Goal: Contribute content: Contribute content

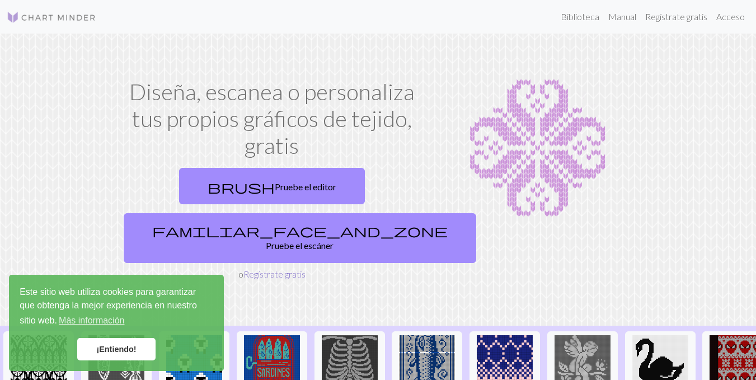
click at [260, 269] on font "Regístrate gratis" at bounding box center [274, 274] width 62 height 11
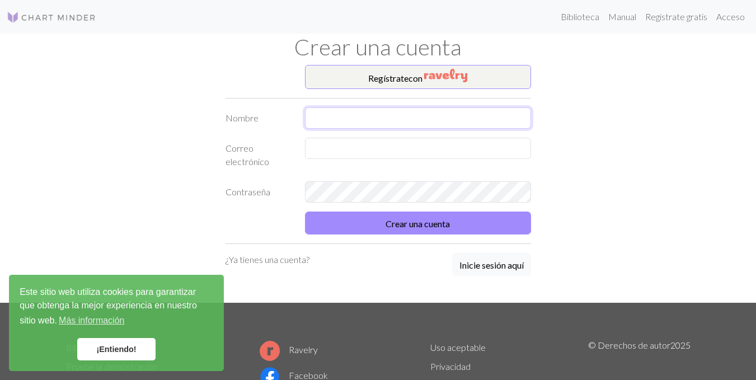
click at [358, 111] on input "text" at bounding box center [418, 117] width 226 height 21
type input "[PERSON_NAME]"
click at [329, 158] on input "text" at bounding box center [418, 148] width 226 height 21
type input "[EMAIL_ADDRESS][DOMAIN_NAME]"
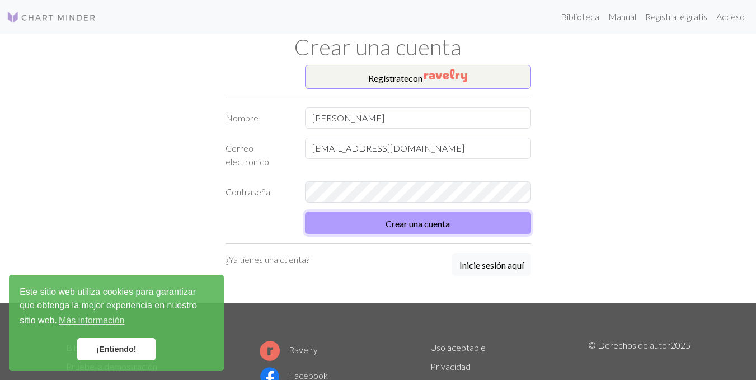
click at [355, 223] on button "Crear una cuenta" at bounding box center [418, 223] width 226 height 23
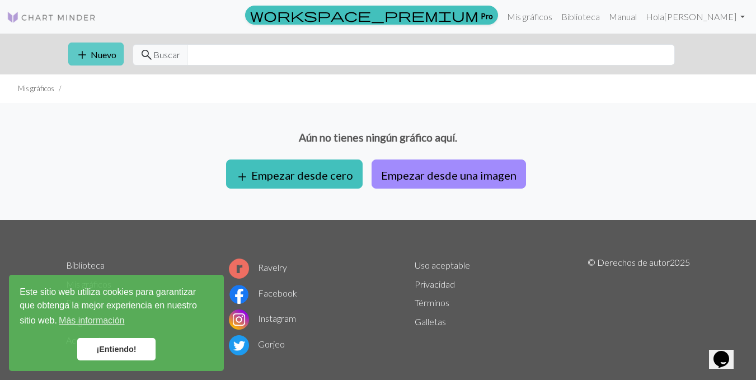
click at [85, 48] on span "add" at bounding box center [82, 55] width 13 height 16
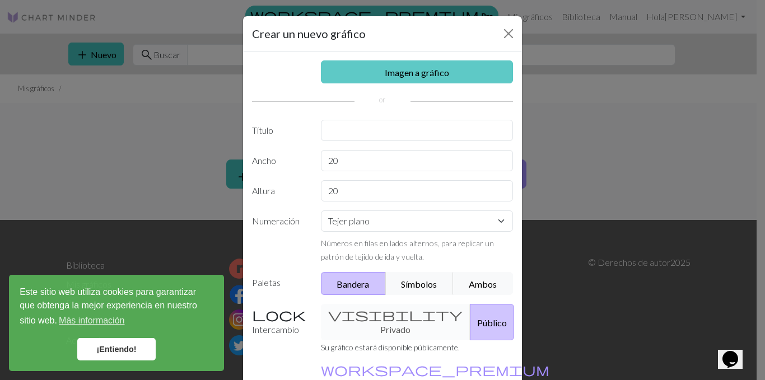
click at [333, 78] on link "Imagen a gráfico" at bounding box center [417, 71] width 193 height 23
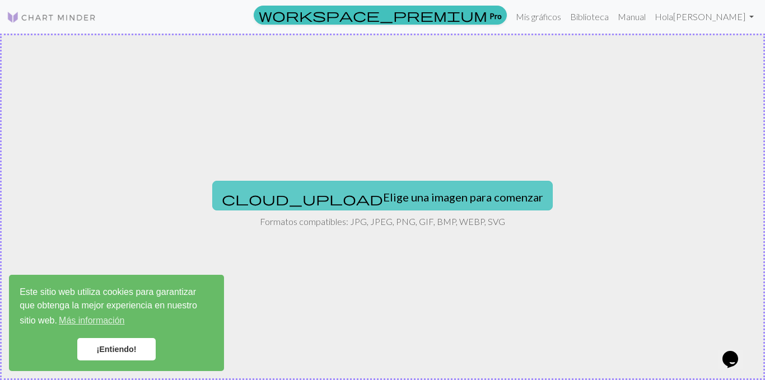
click at [383, 203] on font "Elige una imagen para comenzar" at bounding box center [463, 196] width 160 height 13
type input "C:\fakepath\_-_.jpeg"
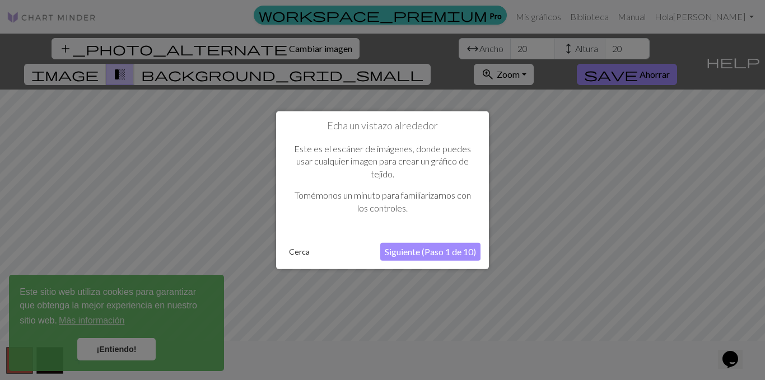
click at [394, 255] on font "Siguiente (Paso 1 de 10)" at bounding box center [430, 251] width 91 height 11
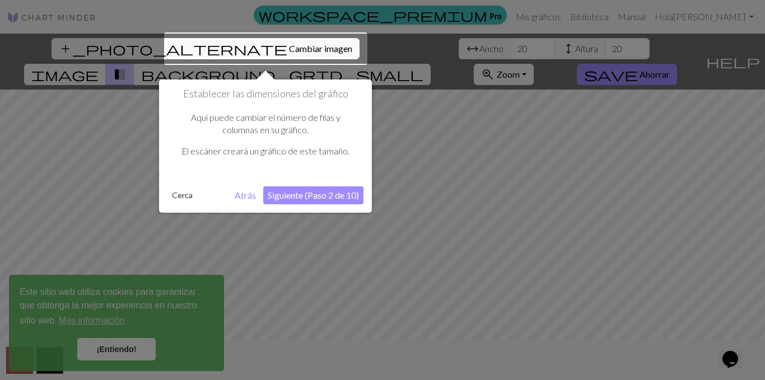
click at [352, 186] on button "Siguiente (Paso 2 de 10)" at bounding box center [313, 195] width 100 height 18
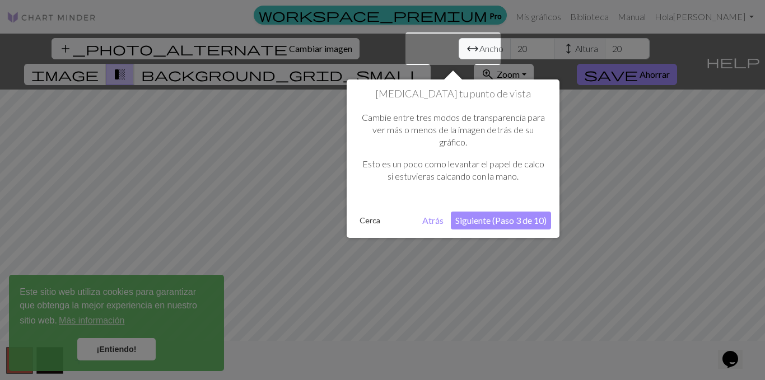
click at [511, 217] on font "Siguiente (Paso 3 de 10)" at bounding box center [500, 220] width 91 height 11
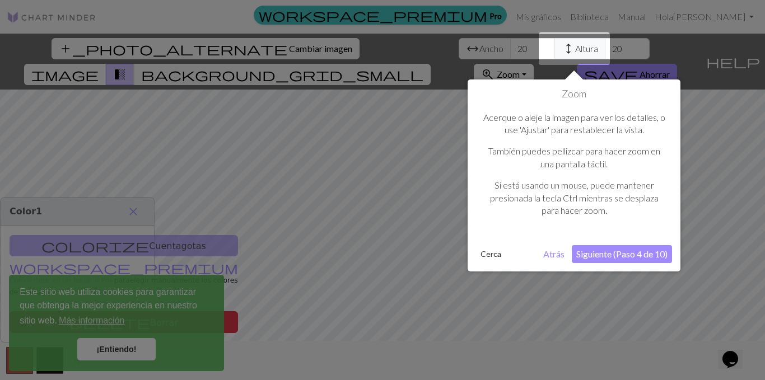
click at [595, 251] on font "Siguiente (Paso 4 de 10)" at bounding box center [621, 254] width 91 height 11
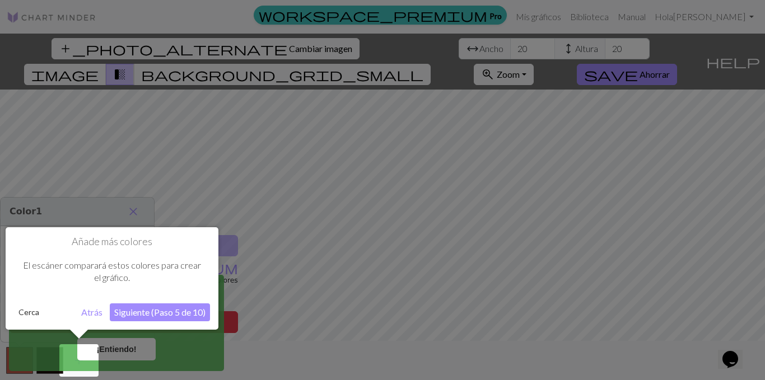
click at [181, 313] on font "Siguiente (Paso 5 de 10)" at bounding box center [159, 312] width 91 height 11
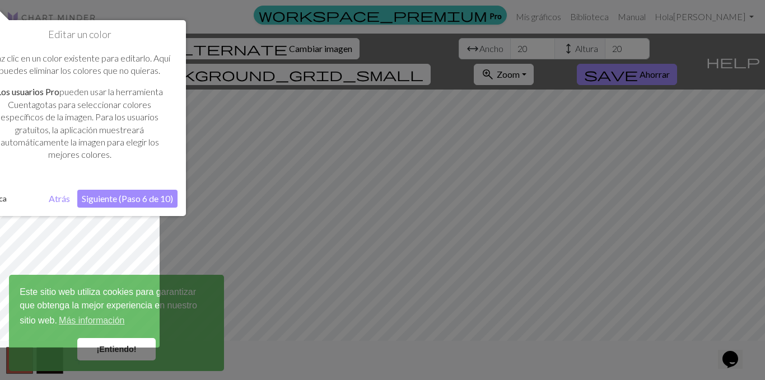
click at [148, 204] on button "Siguiente (Paso 6 de 10)" at bounding box center [127, 199] width 100 height 18
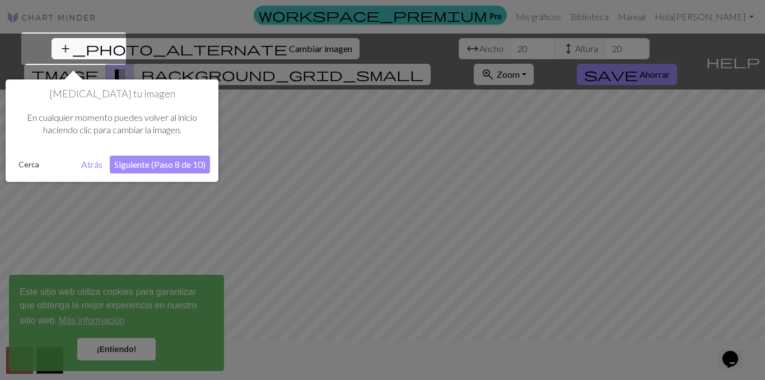
click at [175, 170] on button "Siguiente (Paso 8 de 10)" at bounding box center [160, 165] width 100 height 18
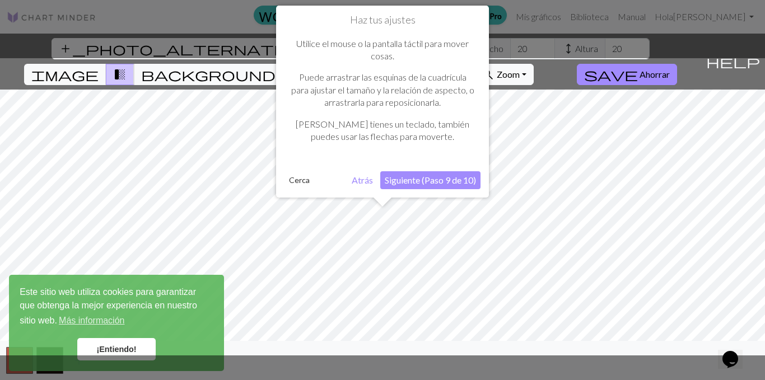
click at [458, 177] on font "Siguiente (Paso 9 de 10)" at bounding box center [430, 180] width 91 height 11
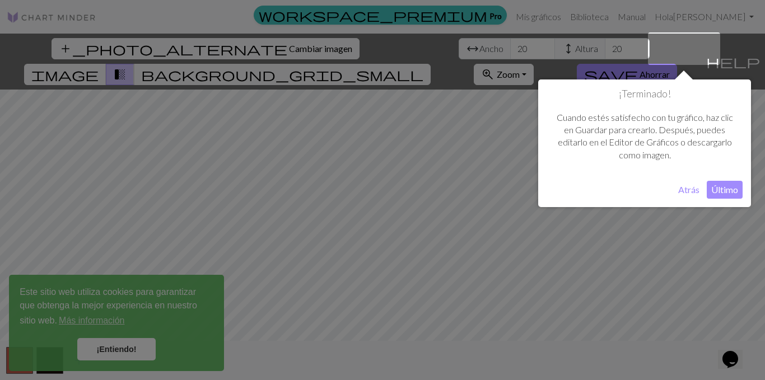
click at [728, 186] on font "Último" at bounding box center [724, 189] width 27 height 11
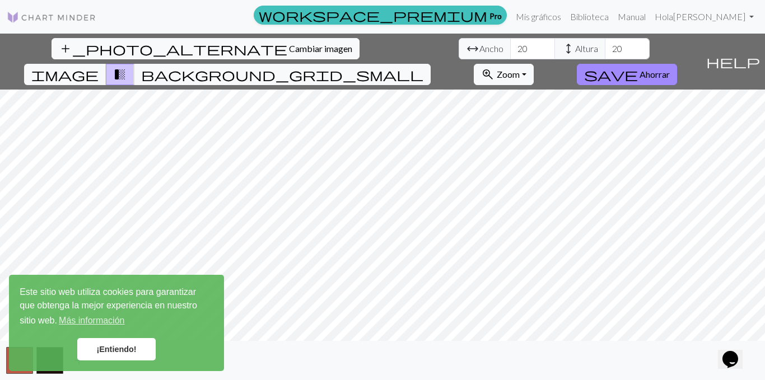
click at [509, 62] on div "add_photo_alternate Cambiar imagen arrow_range Ancho 20 height Altura 20 image …" at bounding box center [382, 207] width 765 height 346
click at [216, 345] on body "Este sitio web utiliza cookies para garantizar que obtenga la mejor experiencia…" at bounding box center [382, 190] width 765 height 380
click at [510, 49] on input "20" at bounding box center [532, 48] width 45 height 21
click at [510, 44] on input "21" at bounding box center [532, 48] width 45 height 21
click at [510, 44] on input "22" at bounding box center [532, 48] width 45 height 21
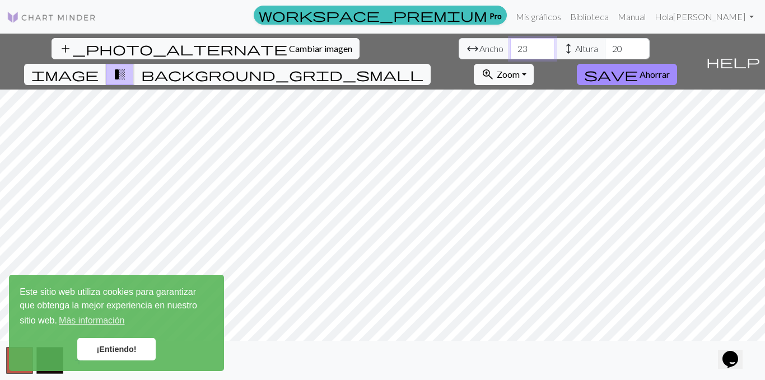
click at [510, 44] on input "23" at bounding box center [532, 48] width 45 height 21
click at [510, 44] on input "24" at bounding box center [532, 48] width 45 height 21
click at [510, 44] on input "25" at bounding box center [532, 48] width 45 height 21
click at [510, 44] on input "26" at bounding box center [532, 48] width 45 height 21
click at [510, 53] on input "25" at bounding box center [532, 48] width 45 height 21
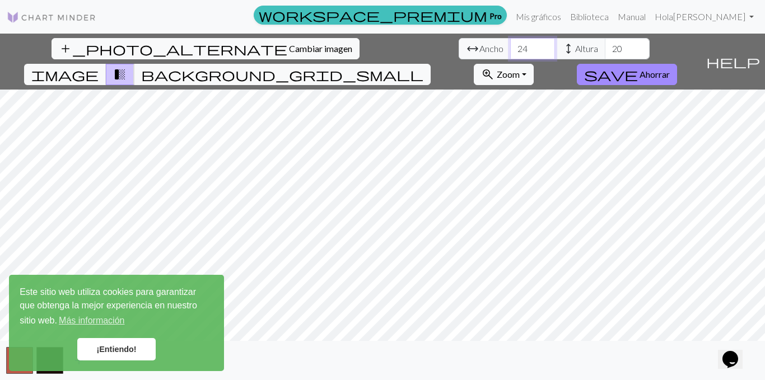
click at [510, 53] on input "24" at bounding box center [532, 48] width 45 height 21
click at [510, 53] on input "23" at bounding box center [532, 48] width 45 height 21
click at [510, 53] on input "22" at bounding box center [532, 48] width 45 height 21
click at [510, 53] on input "21" at bounding box center [532, 48] width 45 height 21
click at [510, 53] on input "20" at bounding box center [532, 48] width 45 height 21
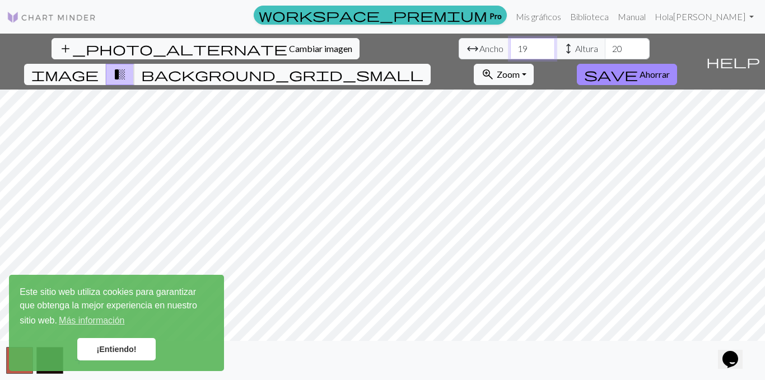
click at [510, 53] on input "19" at bounding box center [532, 48] width 45 height 21
click at [510, 53] on input "18" at bounding box center [532, 48] width 45 height 21
click at [510, 53] on input "17" at bounding box center [532, 48] width 45 height 21
click at [510, 53] on input "16" at bounding box center [532, 48] width 45 height 21
click at [510, 53] on input "15" at bounding box center [532, 48] width 45 height 21
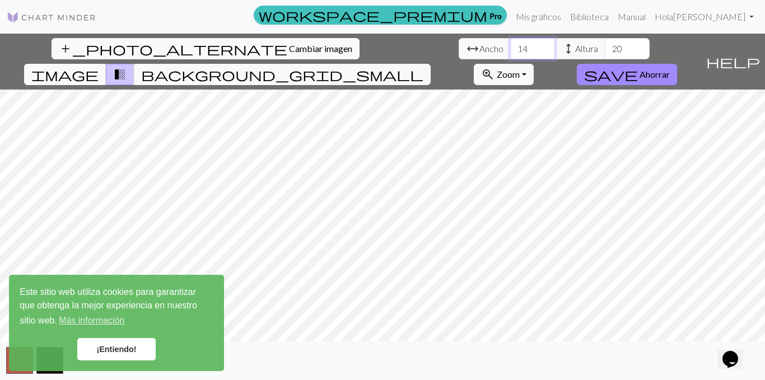
click at [510, 53] on input "14" at bounding box center [532, 48] width 45 height 21
click at [510, 53] on input "13" at bounding box center [532, 48] width 45 height 21
click at [510, 53] on input "12" at bounding box center [532, 48] width 45 height 21
click at [510, 53] on input "11" at bounding box center [532, 48] width 45 height 21
click at [510, 53] on input "10" at bounding box center [532, 48] width 45 height 21
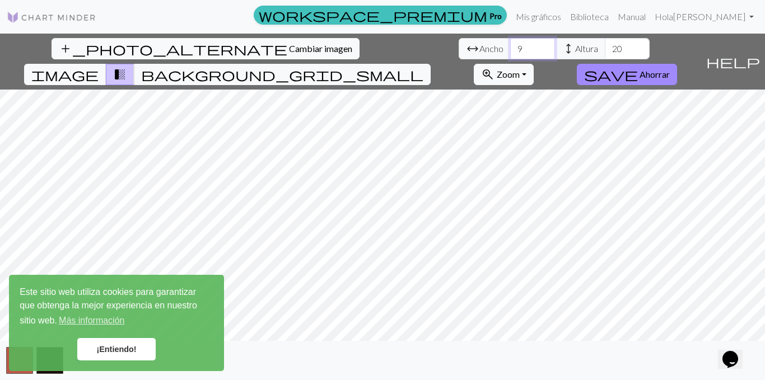
click at [510, 53] on input "9" at bounding box center [532, 48] width 45 height 21
click at [510, 44] on input "10" at bounding box center [532, 48] width 45 height 21
click at [510, 44] on input "11" at bounding box center [532, 48] width 45 height 21
click at [510, 44] on input "12" at bounding box center [532, 48] width 45 height 21
click at [510, 44] on input "13" at bounding box center [532, 48] width 45 height 21
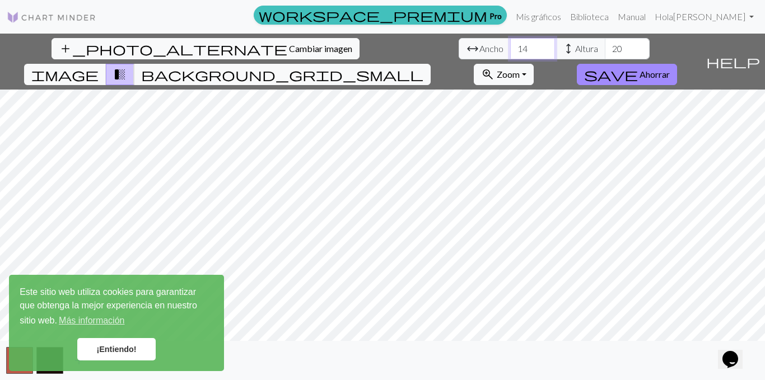
click at [510, 44] on input "14" at bounding box center [532, 48] width 45 height 21
click at [510, 44] on input "15" at bounding box center [532, 48] width 45 height 21
type input "16"
click at [510, 44] on input "16" at bounding box center [532, 48] width 45 height 21
click at [605, 45] on input "21" at bounding box center [627, 48] width 45 height 21
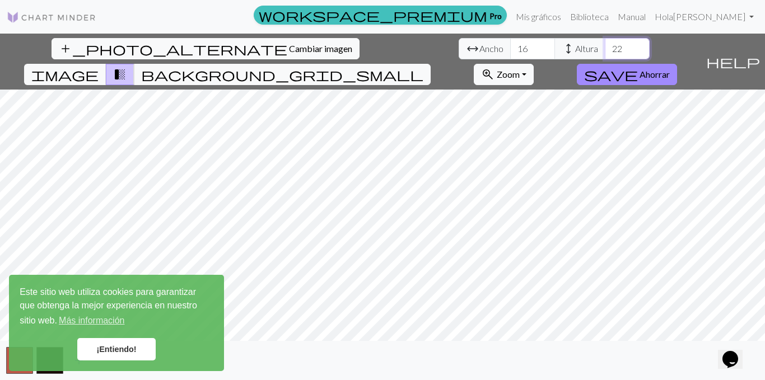
click at [605, 45] on input "22" at bounding box center [627, 48] width 45 height 21
click at [605, 52] on input "21" at bounding box center [627, 48] width 45 height 21
click at [605, 52] on input "20" at bounding box center [627, 48] width 45 height 21
click at [605, 52] on input "19" at bounding box center [627, 48] width 45 height 21
click at [605, 52] on input "18" at bounding box center [627, 48] width 45 height 21
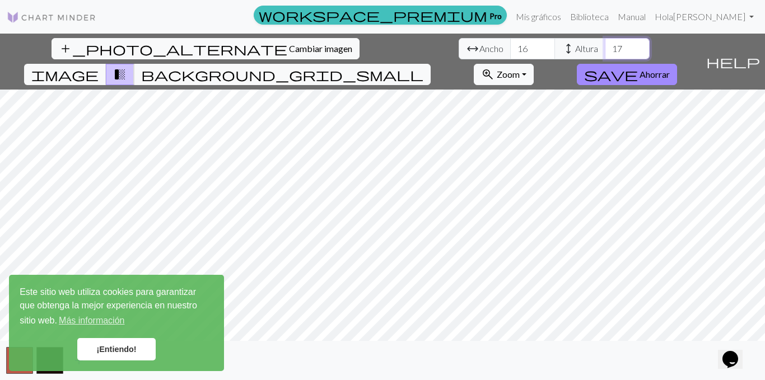
click at [605, 52] on input "17" at bounding box center [627, 48] width 45 height 21
click at [605, 52] on input "16" at bounding box center [627, 48] width 45 height 21
click at [605, 52] on input "15" at bounding box center [627, 48] width 45 height 21
click at [605, 52] on input "14" at bounding box center [627, 48] width 45 height 21
type input "13"
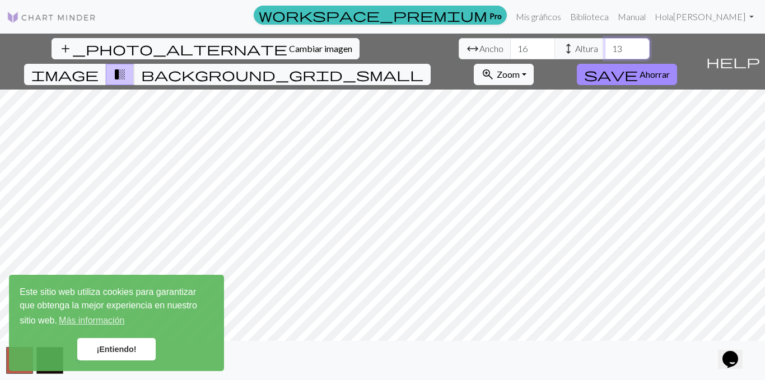
click at [605, 52] on input "13" at bounding box center [627, 48] width 45 height 21
click at [510, 55] on input "16" at bounding box center [532, 48] width 45 height 21
click at [510, 51] on input "15" at bounding box center [532, 48] width 45 height 21
click at [510, 51] on input "14" at bounding box center [532, 48] width 45 height 21
type input "13"
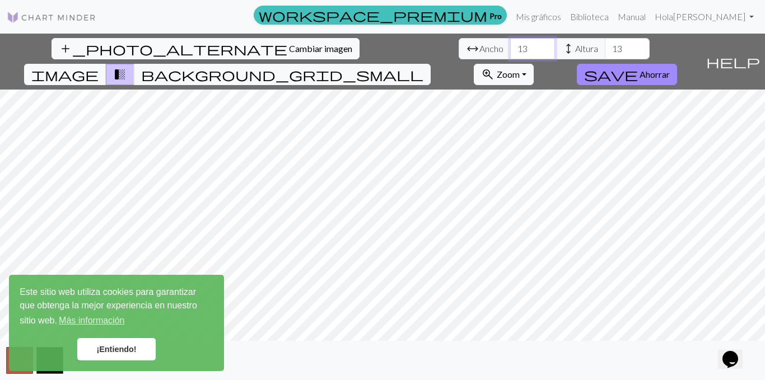
click at [510, 51] on input "13" at bounding box center [532, 48] width 45 height 21
click at [99, 67] on span "image" at bounding box center [64, 75] width 67 height 16
click at [423, 67] on span "background_grid_small" at bounding box center [282, 75] width 282 height 16
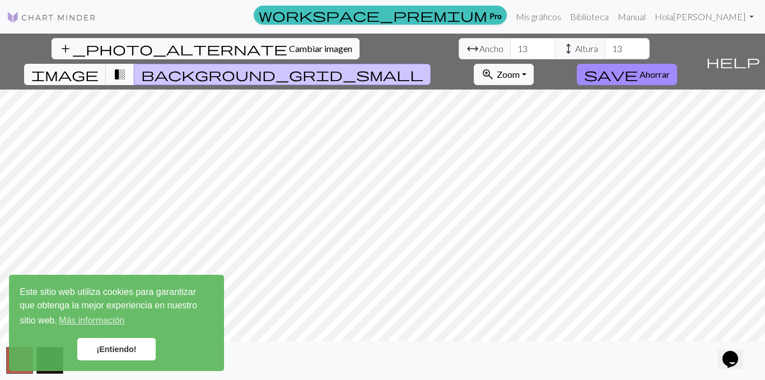
click at [127, 67] on span "transition_fade" at bounding box center [119, 75] width 13 height 16
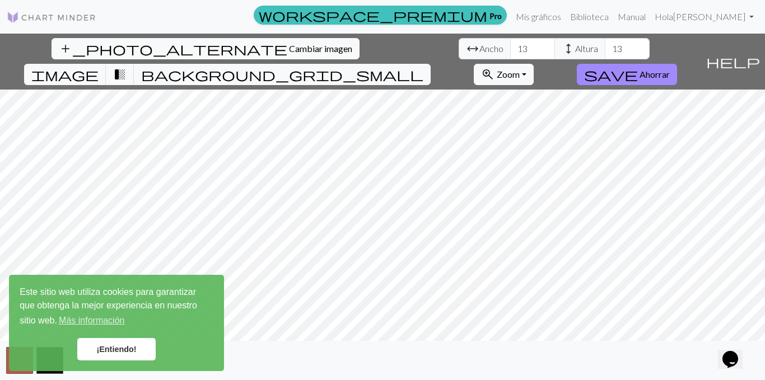
click at [116, 346] on font "¡Entiendo!" at bounding box center [116, 349] width 40 height 9
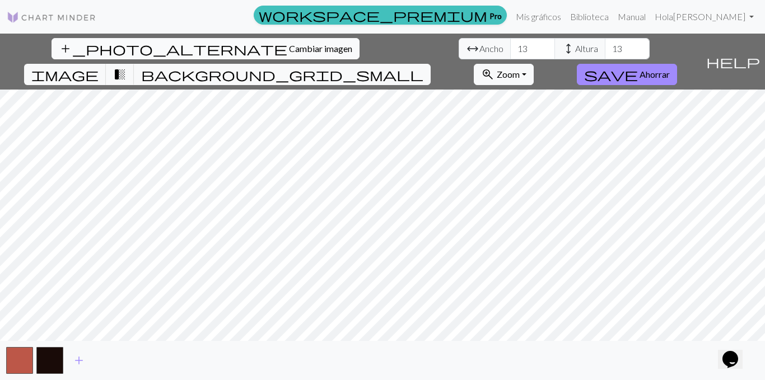
click at [51, 41] on button "add_photo_alternate Cambiar imagen" at bounding box center [205, 48] width 308 height 21
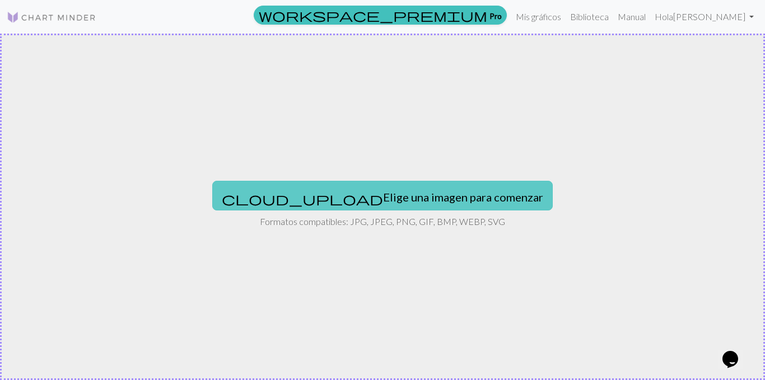
click at [366, 205] on button "cloud_upload Elige una imagen para comenzar" at bounding box center [382, 195] width 340 height 29
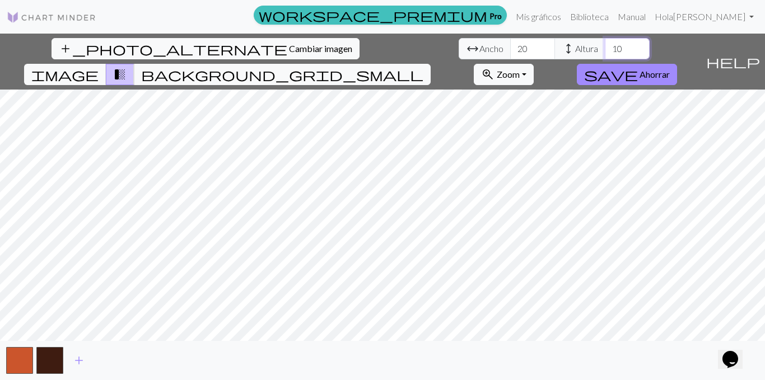
click at [605, 52] on input "10" at bounding box center [627, 48] width 45 height 21
click at [605, 52] on input "9" at bounding box center [627, 48] width 45 height 21
click at [605, 52] on input "8" at bounding box center [627, 48] width 45 height 21
click at [605, 52] on input "7" at bounding box center [627, 48] width 45 height 21
type input "6"
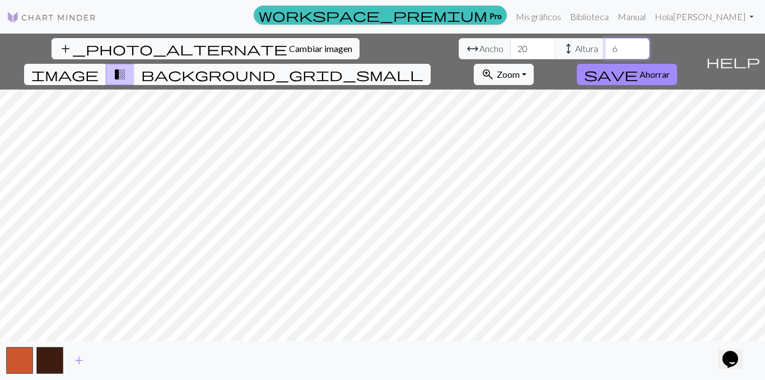
click at [605, 52] on input "6" at bounding box center [627, 48] width 45 height 21
click at [510, 50] on input "19" at bounding box center [532, 48] width 45 height 21
click at [510, 50] on input "18" at bounding box center [532, 48] width 45 height 21
click at [510, 50] on input "17" at bounding box center [532, 48] width 45 height 21
click at [510, 50] on input "16" at bounding box center [532, 48] width 45 height 21
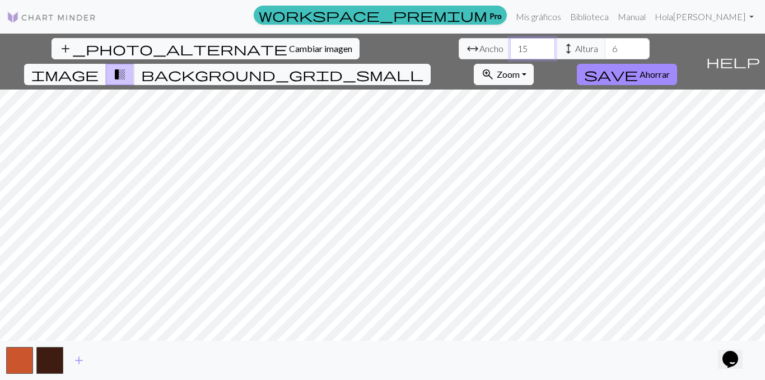
click at [510, 50] on input "15" at bounding box center [532, 48] width 45 height 21
click at [510, 50] on input "14" at bounding box center [532, 48] width 45 height 21
click at [510, 50] on input "13" at bounding box center [532, 48] width 45 height 21
click at [510, 50] on input "12" at bounding box center [532, 48] width 45 height 21
click at [510, 50] on input "11" at bounding box center [532, 48] width 45 height 21
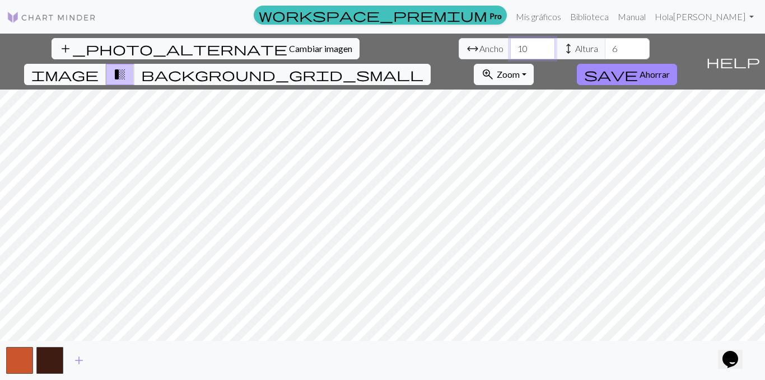
click at [510, 50] on input "10" at bounding box center [532, 48] width 45 height 21
click at [510, 50] on input "9" at bounding box center [532, 48] width 45 height 21
click at [510, 43] on input "10" at bounding box center [532, 48] width 45 height 21
click at [510, 43] on input "11" at bounding box center [532, 48] width 45 height 21
click at [510, 43] on input "12" at bounding box center [532, 48] width 45 height 21
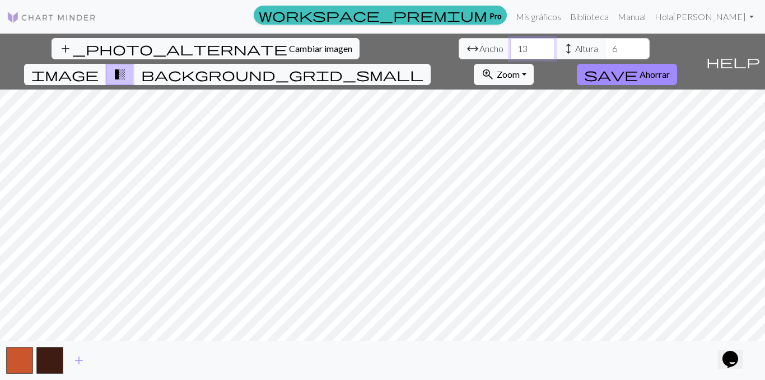
click at [510, 43] on input "13" at bounding box center [532, 48] width 45 height 21
click at [510, 43] on input "14" at bounding box center [532, 48] width 45 height 21
click at [510, 43] on input "15" at bounding box center [532, 48] width 45 height 21
click at [510, 43] on input "16" at bounding box center [532, 48] width 45 height 21
click at [510, 43] on input "17" at bounding box center [532, 48] width 45 height 21
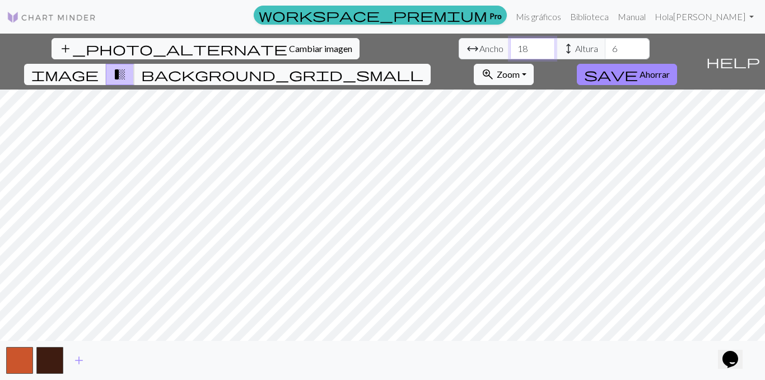
click at [510, 43] on input "18" at bounding box center [532, 48] width 45 height 21
click at [510, 43] on input "19" at bounding box center [532, 48] width 45 height 21
click at [510, 54] on input "18" at bounding box center [532, 48] width 45 height 21
click at [510, 54] on input "16" at bounding box center [532, 48] width 45 height 21
click at [510, 54] on input "15" at bounding box center [532, 48] width 45 height 21
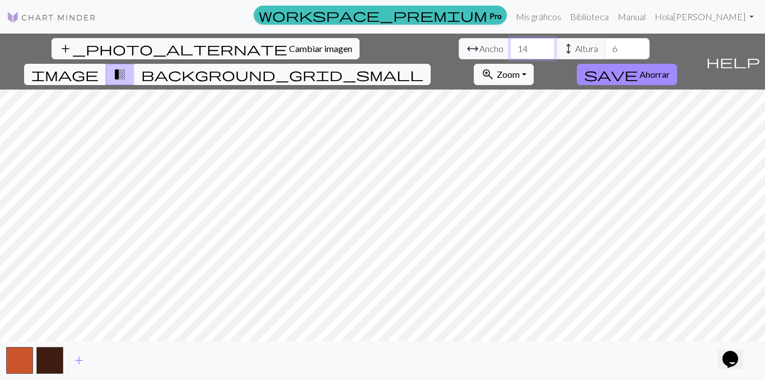
type input "14"
click at [510, 54] on input "14" at bounding box center [532, 48] width 45 height 21
click at [605, 54] on input "5" at bounding box center [627, 48] width 45 height 21
click at [605, 46] on input "6" at bounding box center [627, 48] width 45 height 21
click at [605, 46] on input "7" at bounding box center [627, 48] width 45 height 21
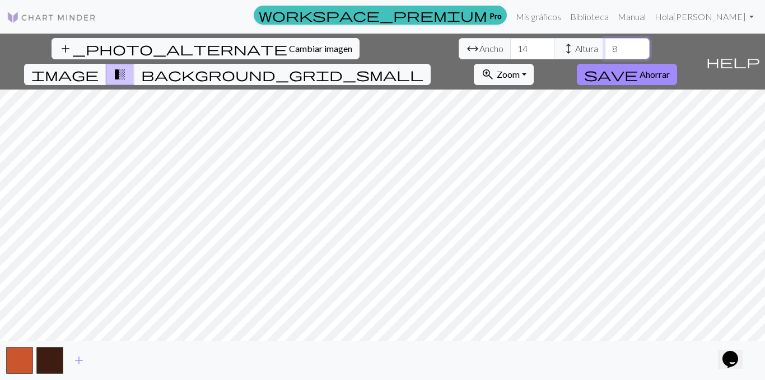
click at [605, 46] on input "8" at bounding box center [627, 48] width 45 height 21
click at [605, 46] on input "9" at bounding box center [627, 48] width 45 height 21
click at [605, 46] on input "10" at bounding box center [627, 48] width 45 height 21
click at [605, 46] on input "11" at bounding box center [627, 48] width 45 height 21
click at [605, 46] on input "12" at bounding box center [627, 48] width 45 height 21
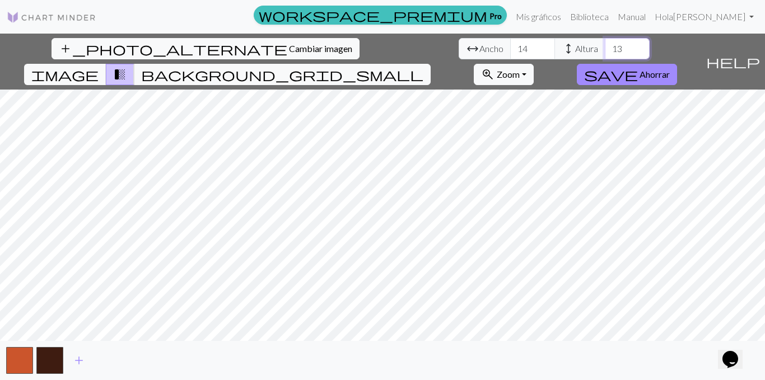
click at [605, 46] on input "13" at bounding box center [627, 48] width 45 height 21
type input "14"
click at [605, 46] on input "14" at bounding box center [627, 48] width 45 height 21
click at [423, 67] on span "background_grid_small" at bounding box center [282, 75] width 282 height 16
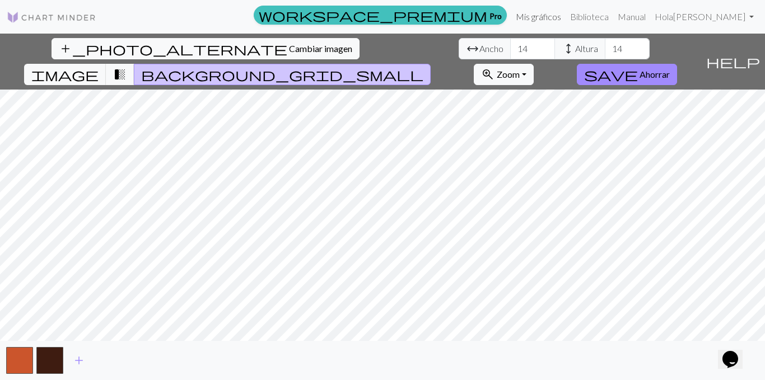
click at [561, 17] on font "Mis gráficos" at bounding box center [538, 16] width 45 height 11
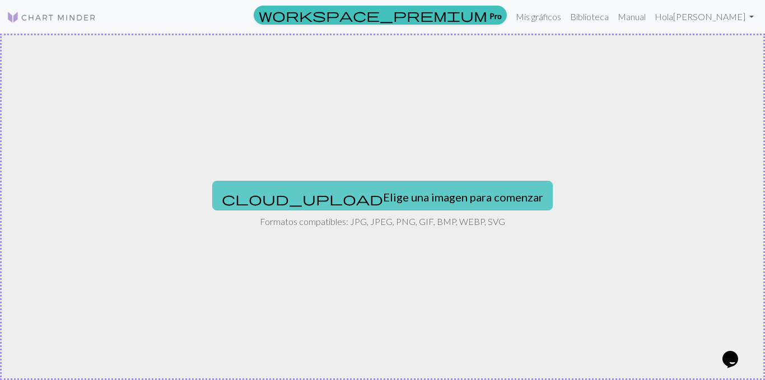
click at [383, 192] on font "Elige una imagen para comenzar" at bounding box center [463, 196] width 160 height 13
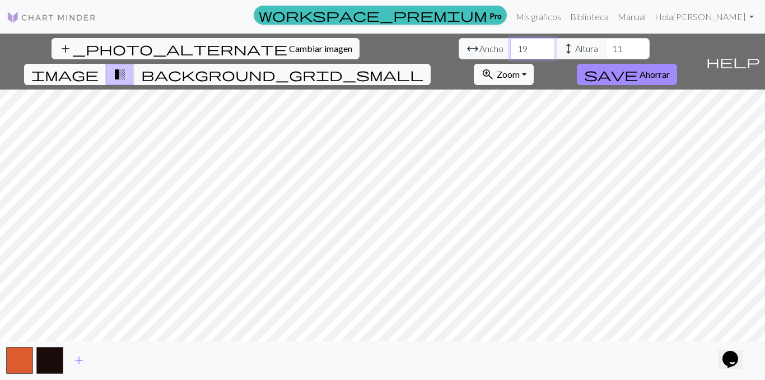
click at [510, 53] on input "19" at bounding box center [532, 48] width 45 height 21
click at [510, 53] on input "18" at bounding box center [532, 48] width 45 height 21
click at [510, 53] on input "17" at bounding box center [532, 48] width 45 height 21
type input "16"
click at [510, 53] on input "16" at bounding box center [532, 48] width 45 height 21
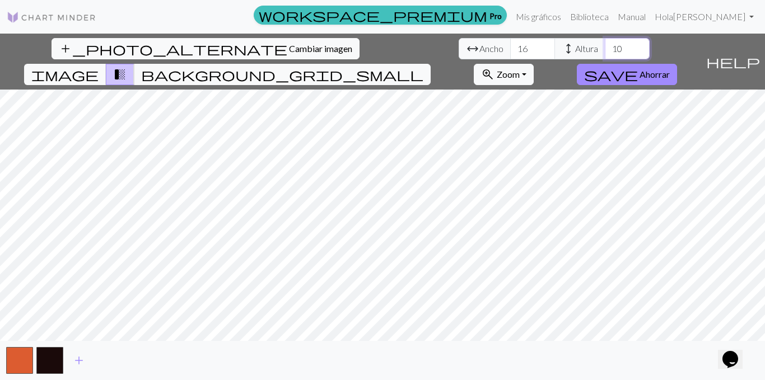
click at [605, 53] on input "10" at bounding box center [627, 48] width 45 height 21
click at [605, 53] on input "9" at bounding box center [627, 48] width 45 height 21
click at [605, 42] on input "10" at bounding box center [627, 48] width 45 height 21
click at [605, 43] on input "11" at bounding box center [627, 48] width 45 height 21
click at [605, 43] on input "12" at bounding box center [627, 48] width 45 height 21
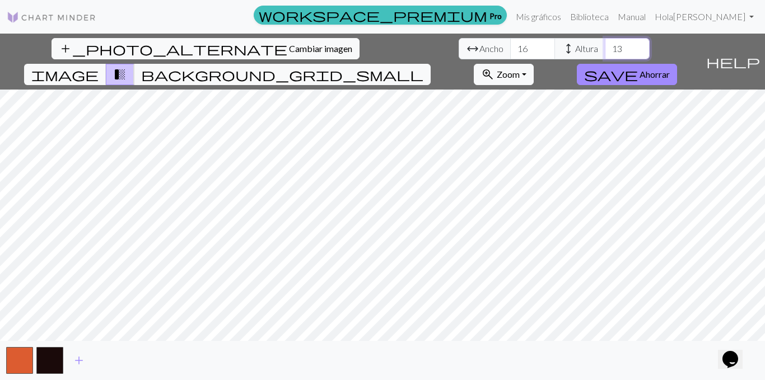
click at [605, 43] on input "13" at bounding box center [627, 48] width 45 height 21
click at [605, 43] on input "14" at bounding box center [627, 48] width 45 height 21
click at [605, 43] on input "15" at bounding box center [627, 48] width 45 height 21
type input "16"
click at [605, 43] on input "16" at bounding box center [627, 48] width 45 height 21
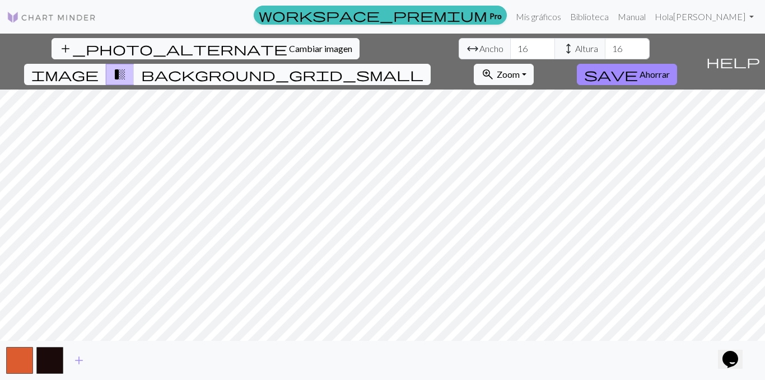
click at [423, 67] on span "background_grid_small" at bounding box center [282, 75] width 282 height 16
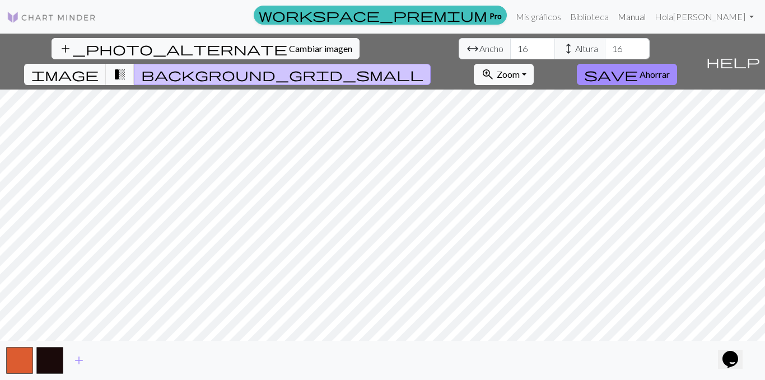
click at [645, 12] on font "Manual" at bounding box center [631, 16] width 28 height 11
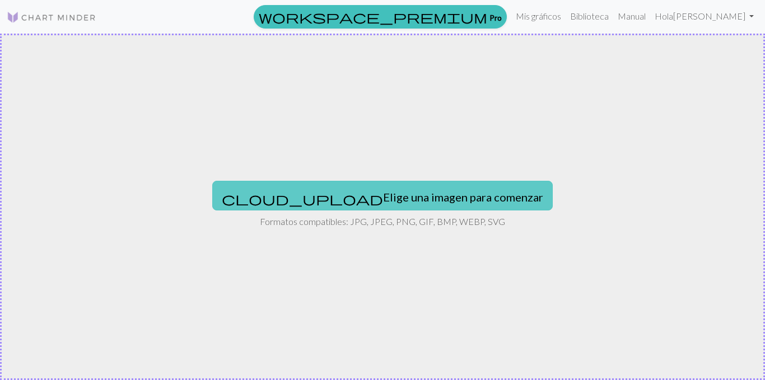
click at [404, 204] on button "cloud_upload Elige una imagen para comenzar" at bounding box center [382, 195] width 340 height 29
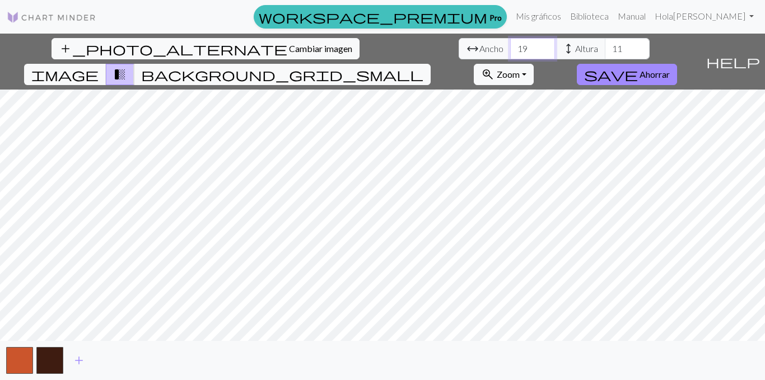
click at [510, 53] on input "19" at bounding box center [532, 48] width 45 height 21
click at [510, 53] on input "18" at bounding box center [532, 48] width 45 height 21
click at [510, 53] on input "17" at bounding box center [532, 48] width 45 height 21
click at [510, 53] on input "16" at bounding box center [532, 48] width 45 height 21
click at [510, 53] on input "15" at bounding box center [532, 48] width 45 height 21
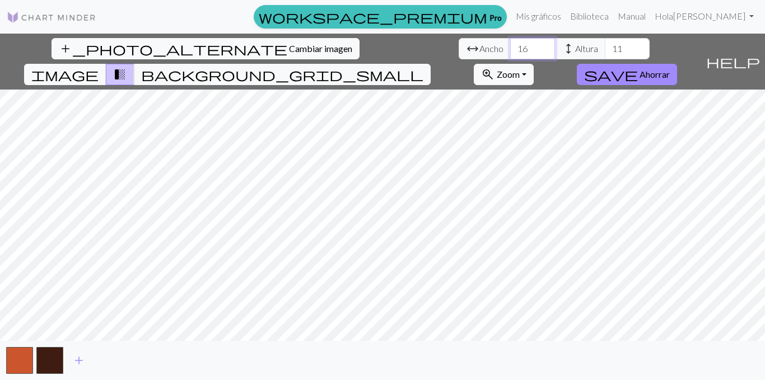
type input "16"
click at [510, 45] on input "16" at bounding box center [532, 48] width 45 height 21
click at [605, 46] on input "12" at bounding box center [627, 48] width 45 height 21
click at [605, 46] on input "13" at bounding box center [627, 48] width 45 height 21
click at [605, 46] on input "14" at bounding box center [627, 48] width 45 height 21
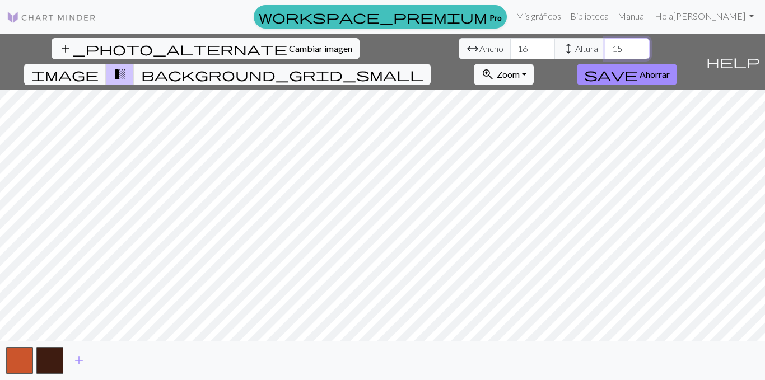
click at [605, 46] on input "15" at bounding box center [627, 48] width 45 height 21
type input "16"
click at [605, 46] on input "16" at bounding box center [627, 48] width 45 height 21
click at [20, 363] on button "button" at bounding box center [19, 360] width 27 height 27
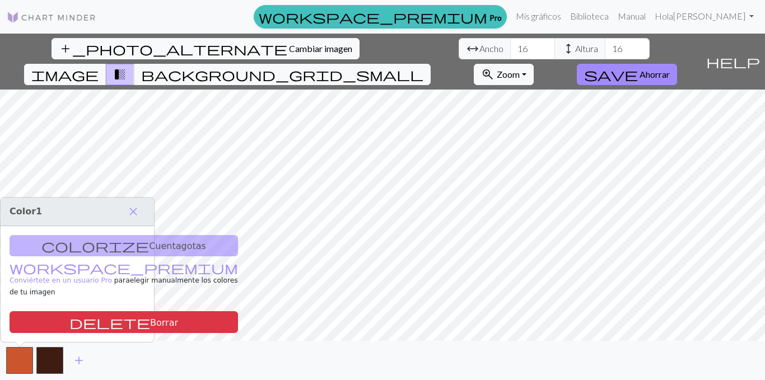
click at [110, 256] on div "colorize Cuentagotas workspace_premium Conviértete en un usuario Pro para elegi…" at bounding box center [77, 284] width 153 height 116
click at [10, 359] on button "button" at bounding box center [19, 360] width 27 height 27
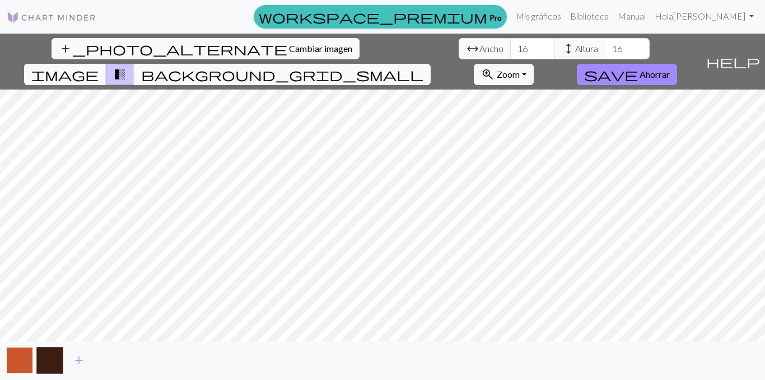
click at [10, 358] on button "button" at bounding box center [19, 360] width 27 height 27
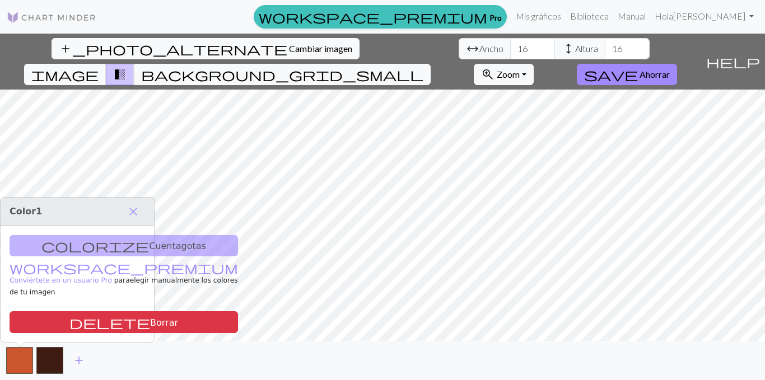
click at [79, 255] on div "colorize Cuentagotas workspace_premium Conviértete en un usuario Pro para elegi…" at bounding box center [77, 284] width 153 height 116
click at [746, 13] on link "Hola Nina" at bounding box center [704, 16] width 108 height 22
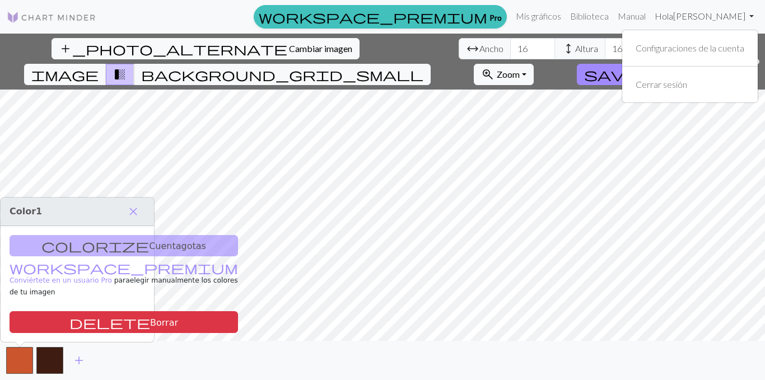
click at [746, 13] on link "Hola Nina" at bounding box center [704, 16] width 108 height 22
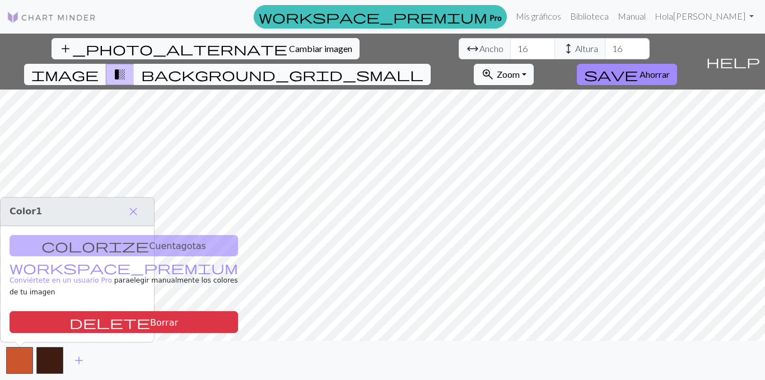
click at [423, 67] on span "background_grid_small" at bounding box center [282, 75] width 282 height 16
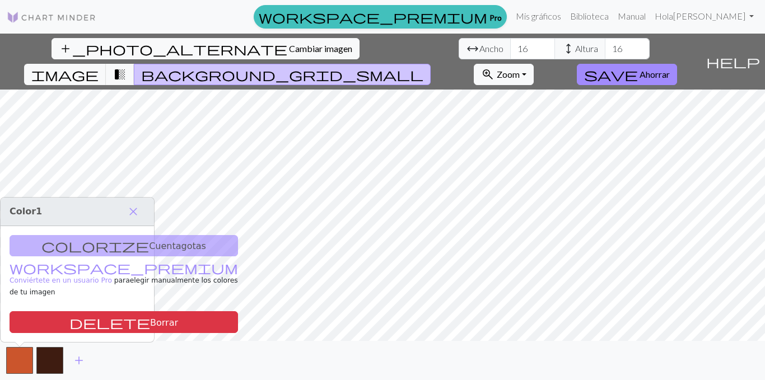
click at [423, 67] on span "background_grid_small" at bounding box center [282, 75] width 282 height 16
click at [106, 64] on button "image" at bounding box center [65, 74] width 82 height 21
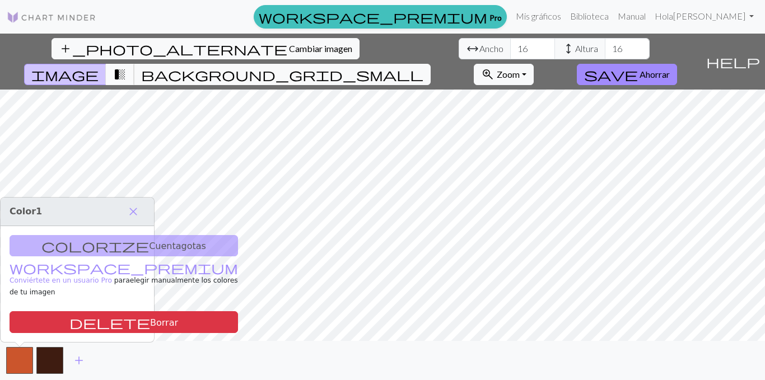
click at [134, 64] on button "transition_fade" at bounding box center [120, 74] width 29 height 21
click at [423, 67] on span "background_grid_small" at bounding box center [282, 75] width 282 height 16
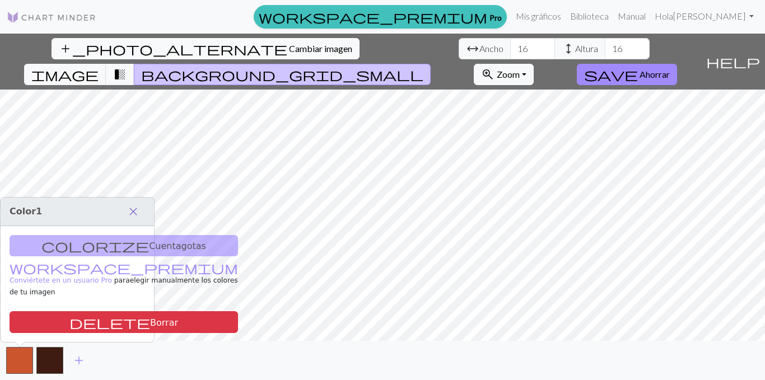
click at [138, 221] on button "close" at bounding box center [133, 211] width 24 height 19
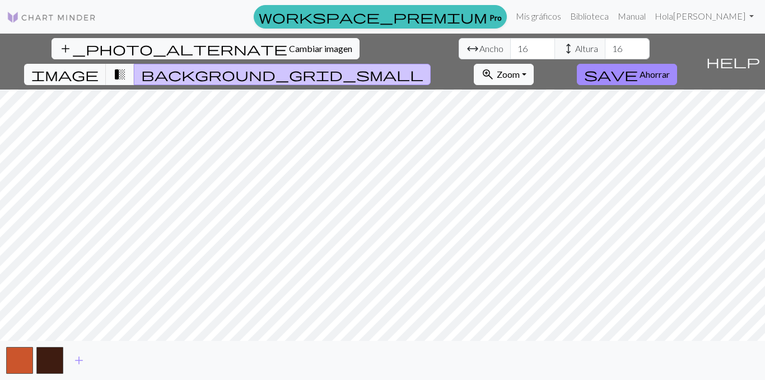
click at [78, 349] on div "add" at bounding box center [382, 360] width 765 height 39
click at [78, 352] on button "add" at bounding box center [79, 360] width 28 height 21
click at [110, 365] on span "add" at bounding box center [108, 361] width 13 height 16
click at [116, 358] on button "button" at bounding box center [110, 360] width 27 height 27
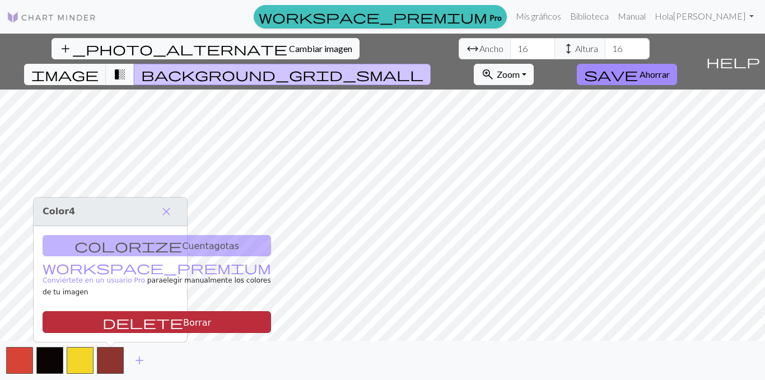
click at [183, 322] on font "Borrar" at bounding box center [197, 322] width 28 height 11
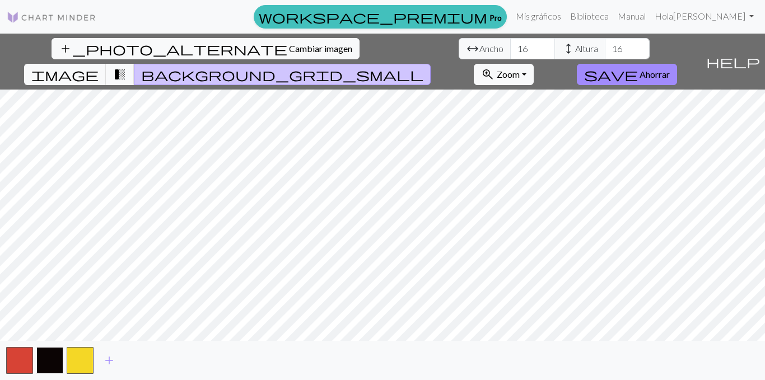
click at [39, 363] on button "button" at bounding box center [49, 360] width 27 height 27
